Goal: Information Seeking & Learning: Learn about a topic

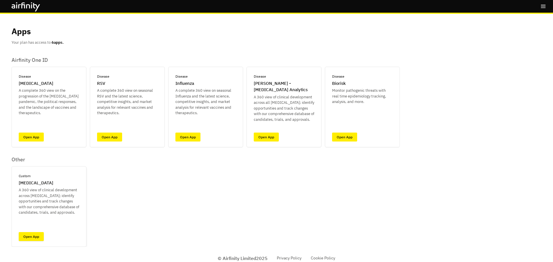
click at [31, 238] on link "Open App" at bounding box center [31, 236] width 25 height 9
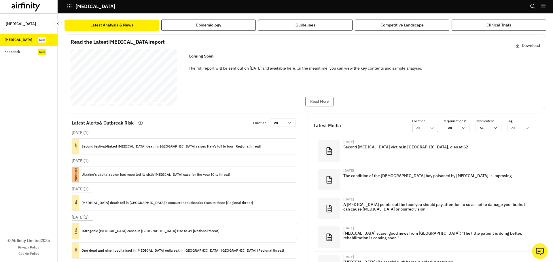
click at [431, 128] on icon at bounding box center [432, 128] width 3 height 2
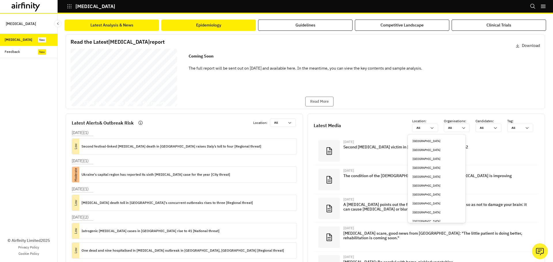
click at [228, 27] on button "Epidemiology" at bounding box center [208, 25] width 94 height 11
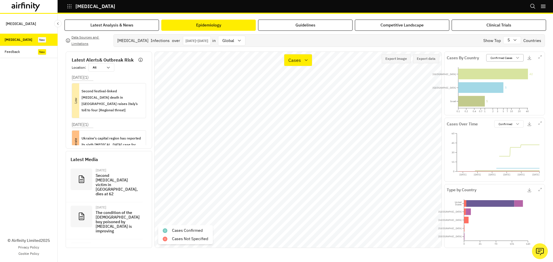
click at [496, 56] on p "Confirmed Cases" at bounding box center [502, 58] width 22 height 4
click at [462, 50] on div "Data Sources and Limitations Botulism Infections over Jan 1st 2025 - Aug 21st 2…" at bounding box center [305, 141] width 479 height 214
click at [539, 57] on icon "button" at bounding box center [539, 56] width 3 height 3
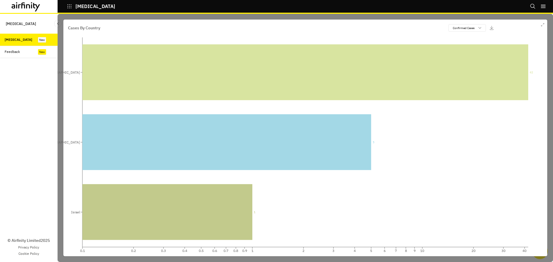
click at [502, 14] on div at bounding box center [306, 138] width 496 height 249
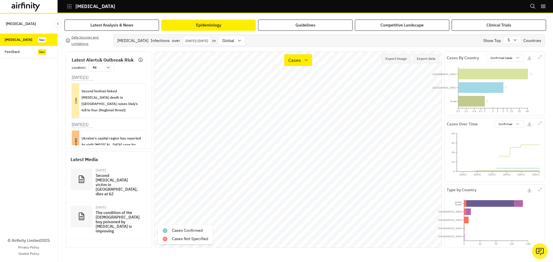
click at [208, 41] on p "Jan 1st 2025 - Aug 21st 2025" at bounding box center [197, 41] width 23 height 4
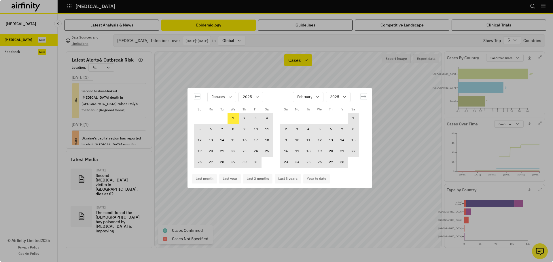
click at [241, 41] on div "Su Mo Tu We Th Fr Sa Su Mo Tu We Th Fr Sa December 2024 1 2 3 4 5 6 7 8 9 10 11…" at bounding box center [276, 131] width 553 height 262
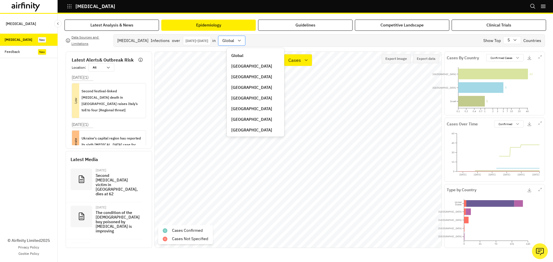
click at [242, 39] on icon at bounding box center [239, 40] width 5 height 5
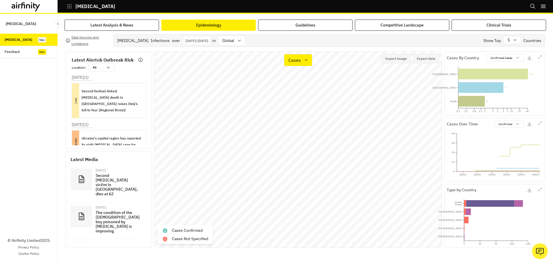
click at [472, 47] on div "Data Sources and Limitations Botulism Infections over Jan 1st 2025 - Aug 21st 2…" at bounding box center [305, 141] width 479 height 214
click at [101, 94] on p "Second festival-linked botulism death in Sardinia raises Italy’s toll to four […" at bounding box center [112, 100] width 60 height 25
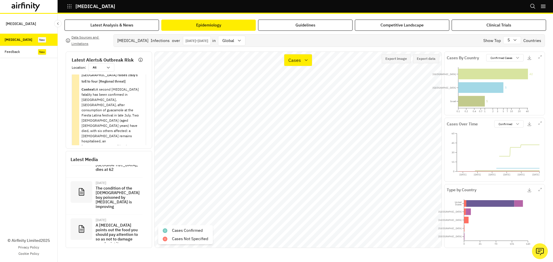
scroll to position [23, 0]
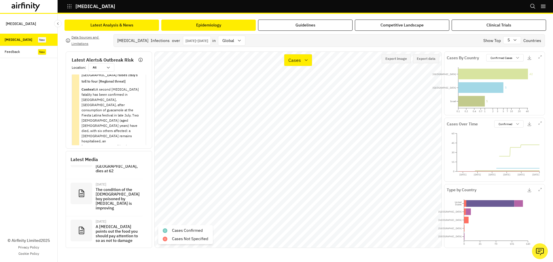
click at [108, 29] on button "Latest Analysis & News" at bounding box center [112, 25] width 94 height 11
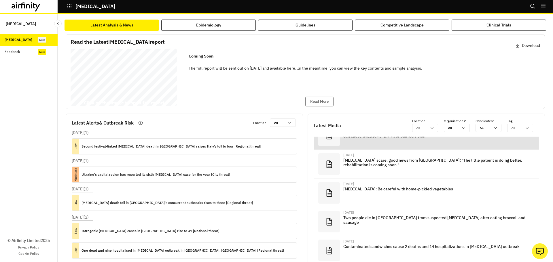
scroll to position [86, 0]
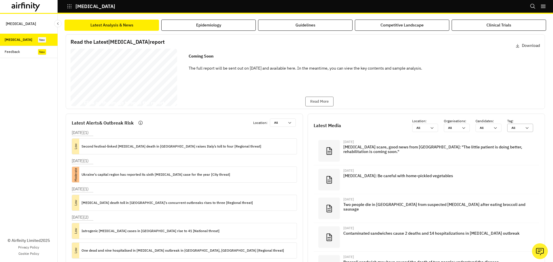
click at [515, 128] on div at bounding box center [517, 127] width 10 height 5
click at [453, 95] on div "Botulism Report 27 August 2025 © 2025 Airfinity – Private & Co nfidential Last …" at bounding box center [306, 78] width 470 height 58
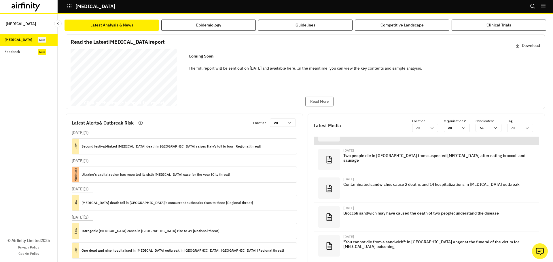
scroll to position [144, 0]
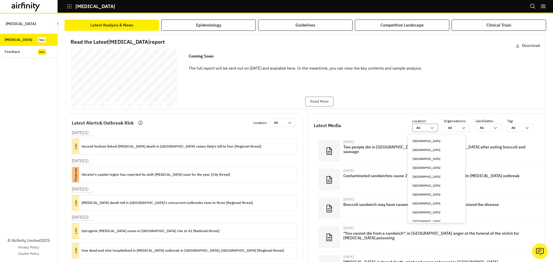
click at [432, 129] on div "All All" at bounding box center [425, 128] width 26 height 8
click at [421, 158] on div "France" at bounding box center [436, 155] width 55 height 9
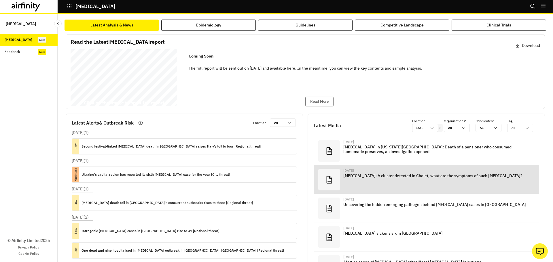
scroll to position [86, 0]
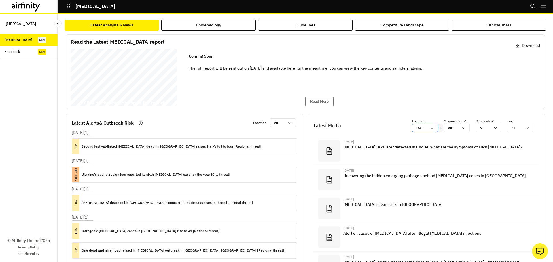
click at [430, 130] on div "1 Sel." at bounding box center [425, 128] width 26 height 8
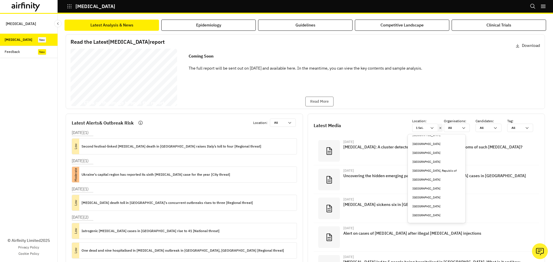
click at [428, 190] on div "Madagascar" at bounding box center [437, 189] width 48 height 4
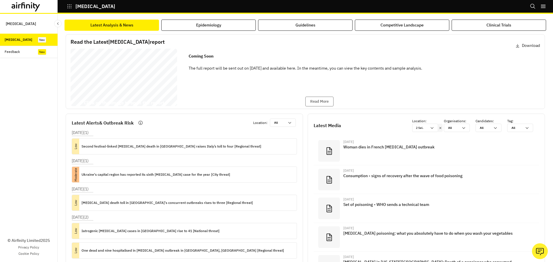
click at [438, 127] on icon at bounding box center [440, 128] width 4 height 5
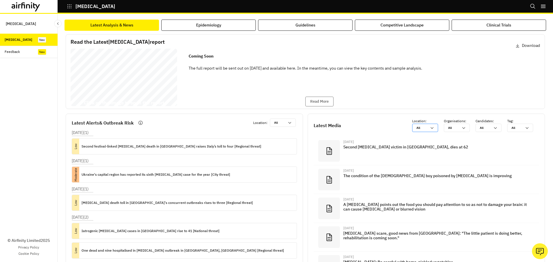
click at [430, 128] on icon at bounding box center [432, 128] width 5 height 5
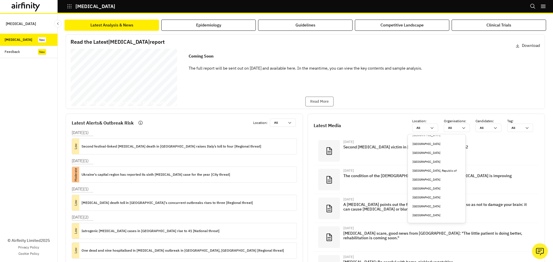
click at [429, 187] on div "Madagascar" at bounding box center [437, 189] width 48 height 4
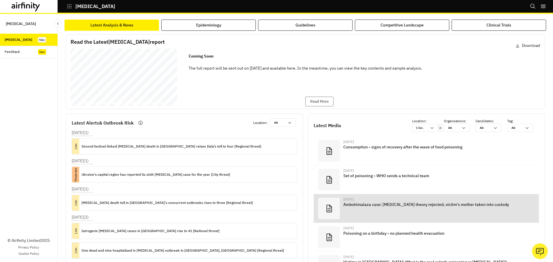
click at [419, 203] on p "Ambohimalaza case: botulism theory rejected, victim's mother taken into custody" at bounding box center [435, 205] width 184 height 5
